Goal: Find specific fact: Find specific fact

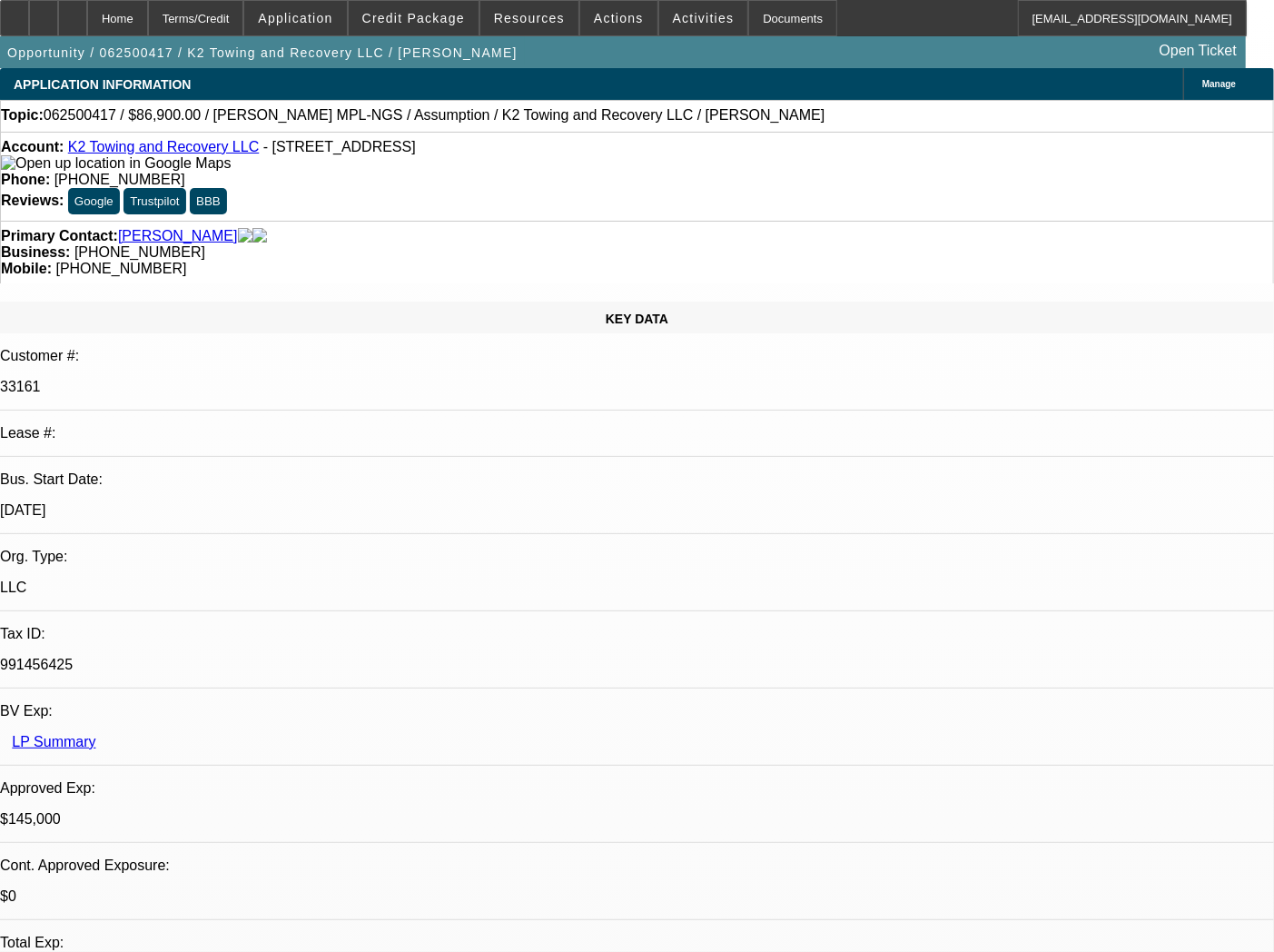
select select "0"
select select "4"
select select "2"
select select "0"
select select "4"
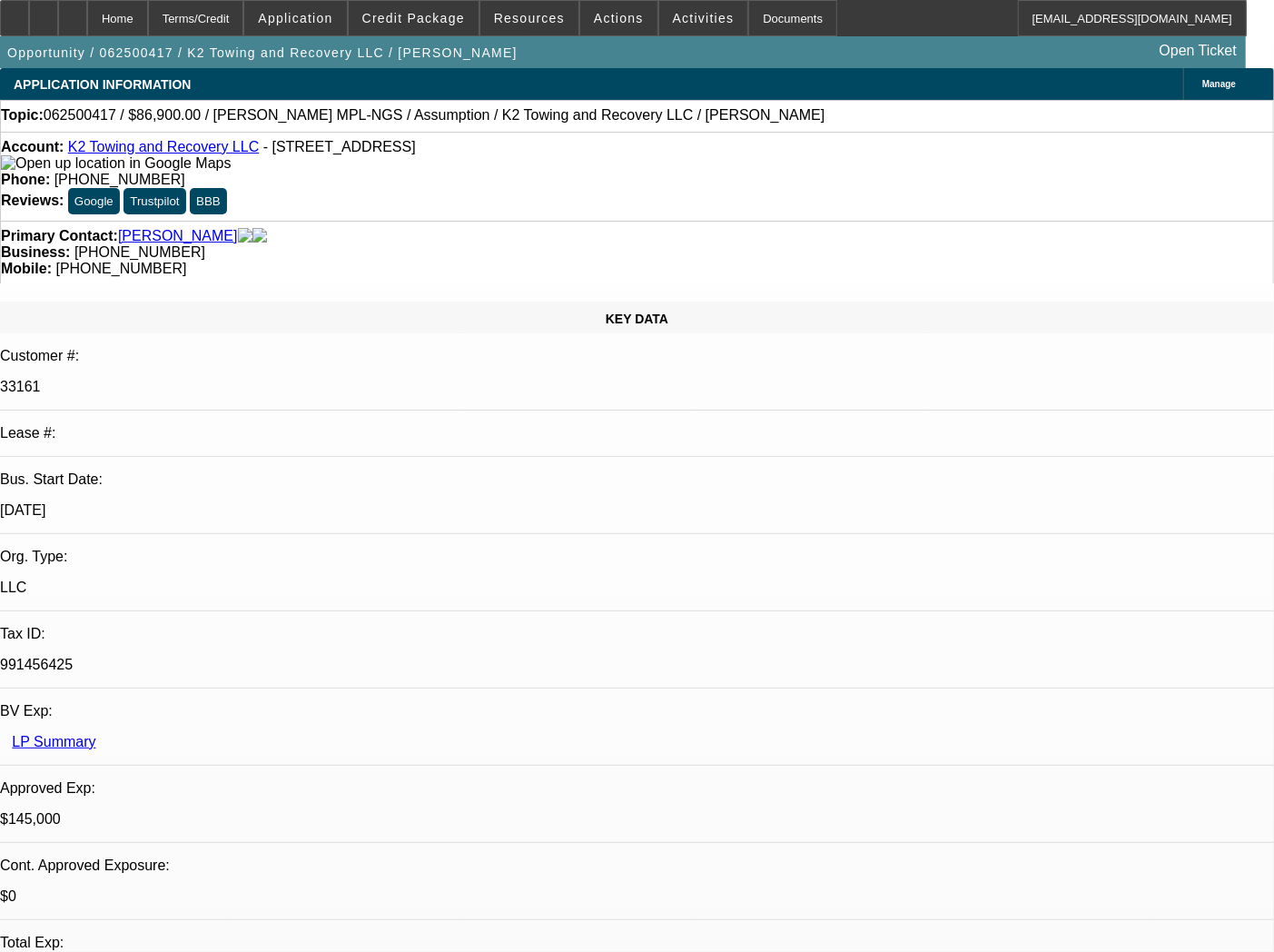
select select "0"
select select "2"
select select "0"
select select "6"
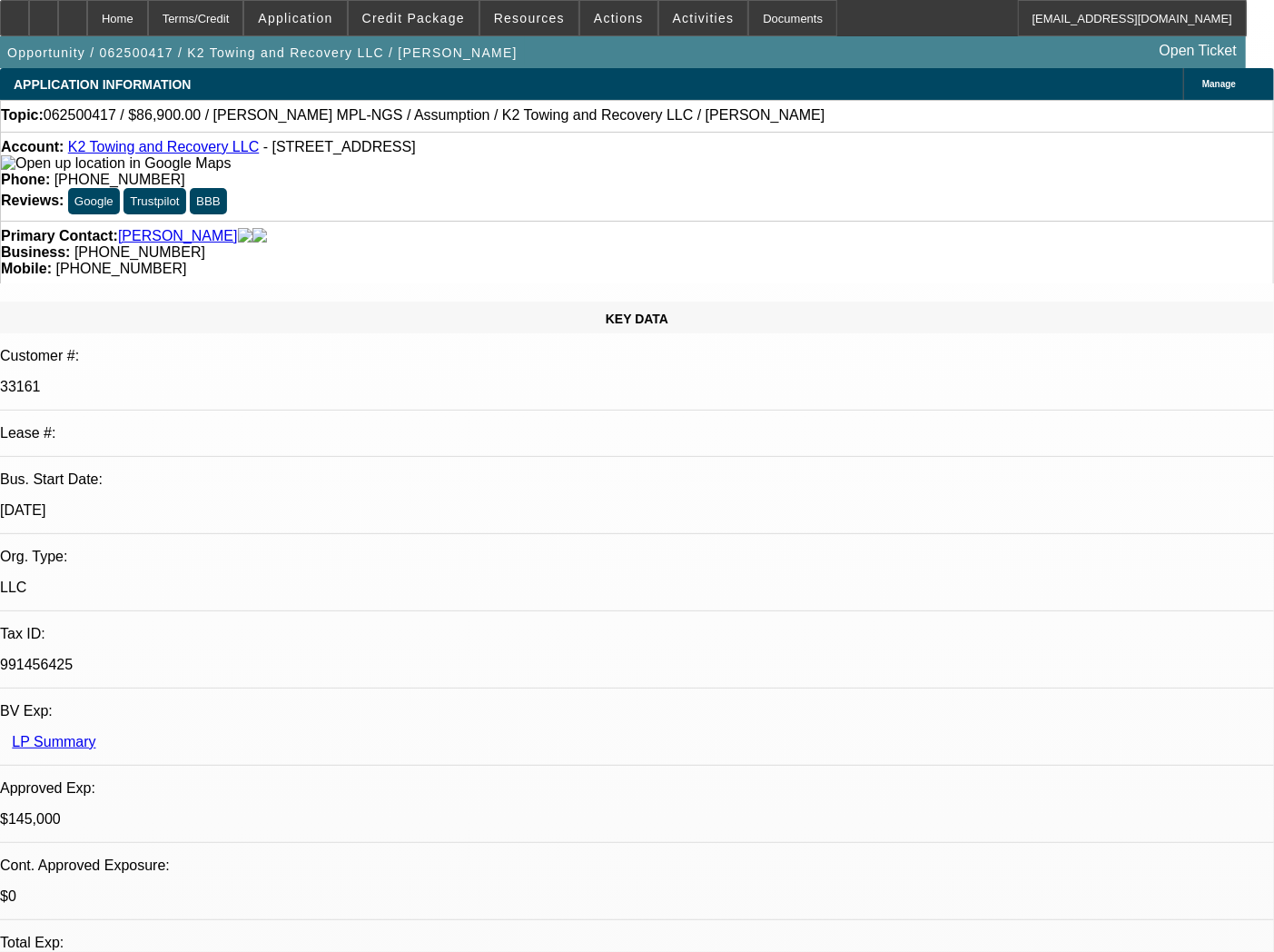
select select "0"
select select "3"
select select "2"
select select "0.1"
select select "4"
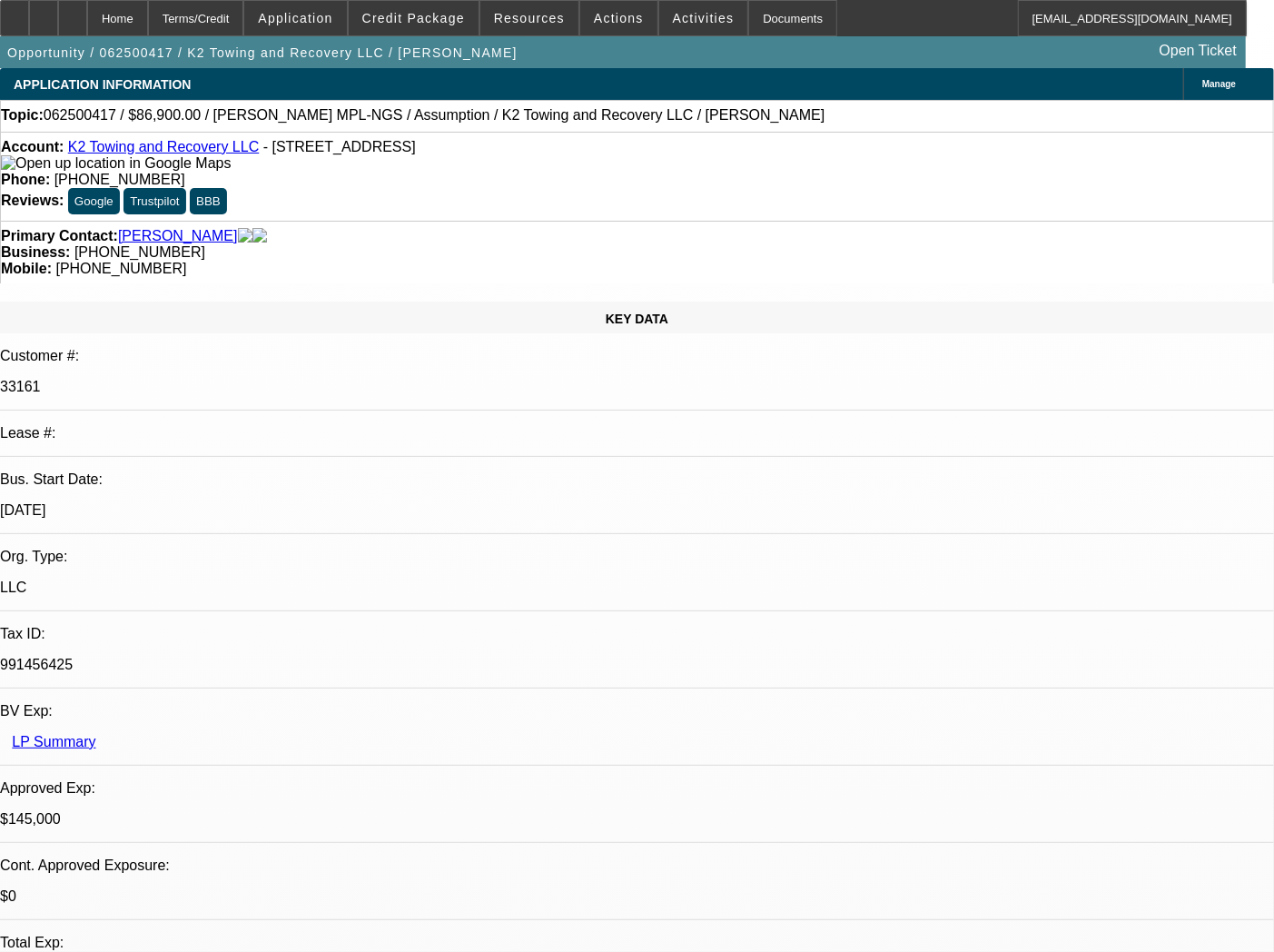
select select "0"
select select "2"
select select "0"
select select "6"
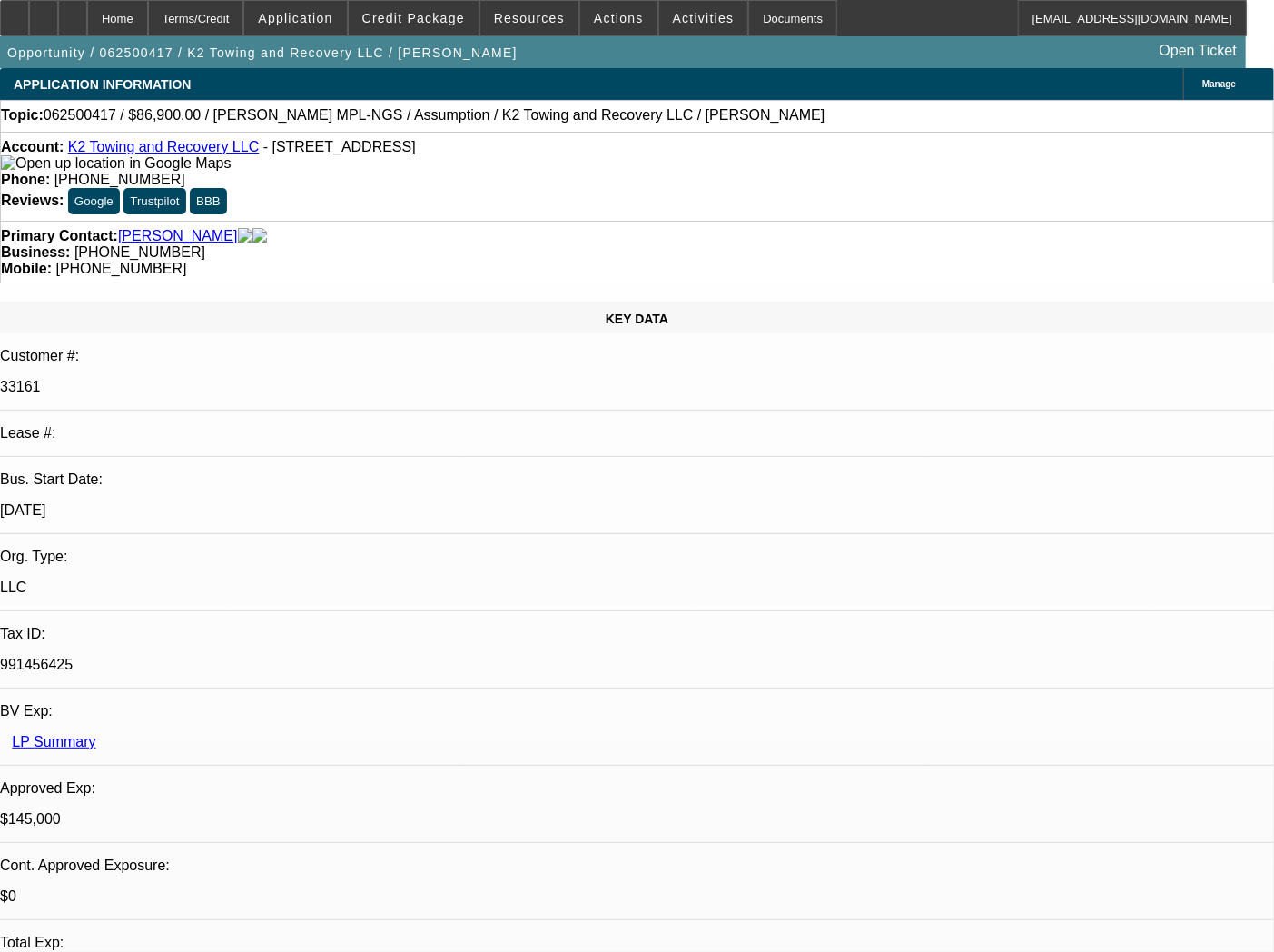
drag, startPoint x: 97, startPoint y: 168, endPoint x: 80, endPoint y: 153, distance: 22.7
click at [80, 153] on div "Account: K2 Towing and Recovery LLC - [STREET_ADDRESS]" at bounding box center [637, 155] width 1272 height 33
copy div "K2 Towing and Recovery LLC - [STREET_ADDRESS]"
